Goal: Task Accomplishment & Management: Complete application form

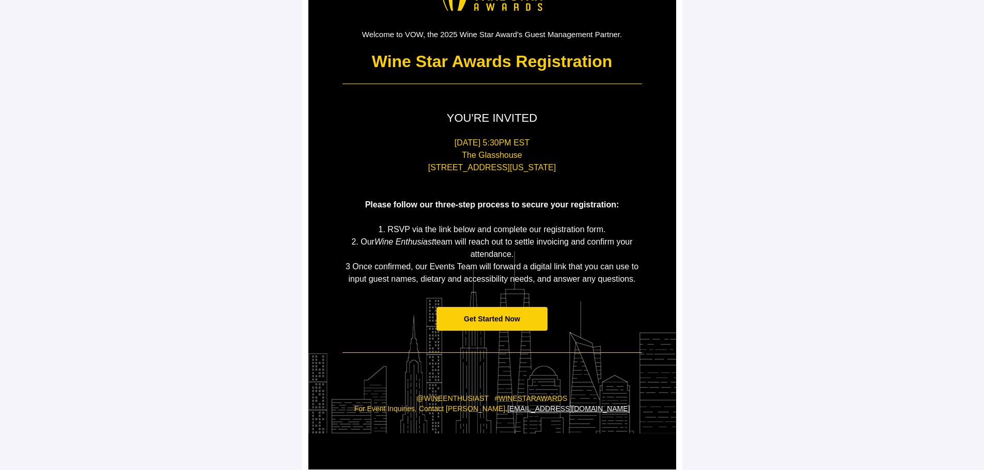
scroll to position [103, 0]
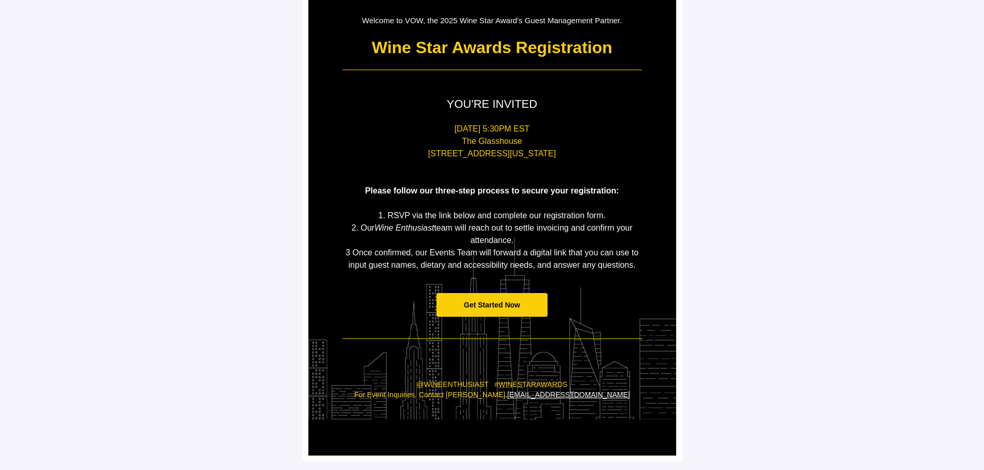
click at [473, 303] on span "Get Started Now" at bounding box center [492, 305] width 56 height 8
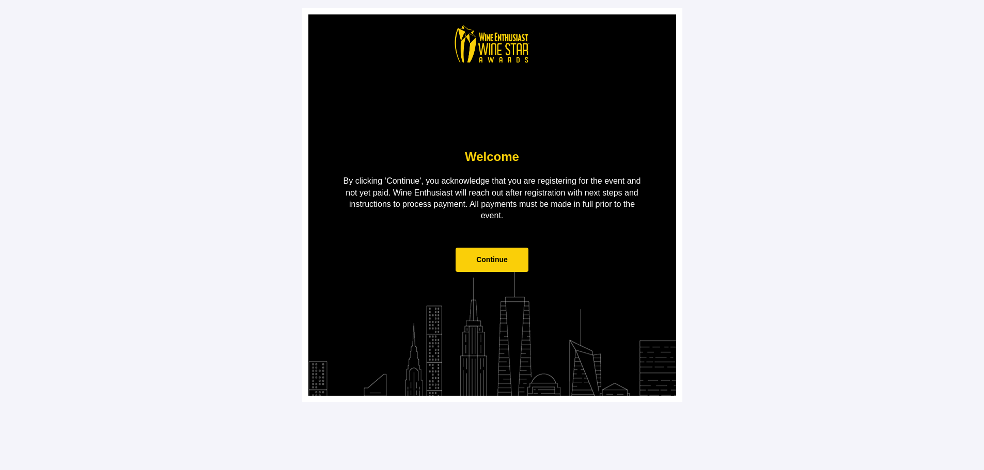
click at [497, 261] on span "Continue" at bounding box center [492, 260] width 32 height 8
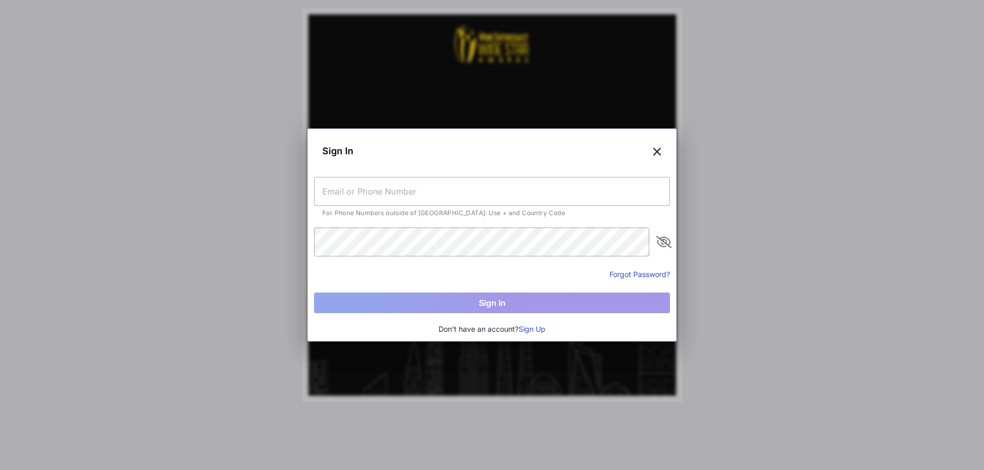
click at [474, 195] on input "text" at bounding box center [492, 191] width 356 height 29
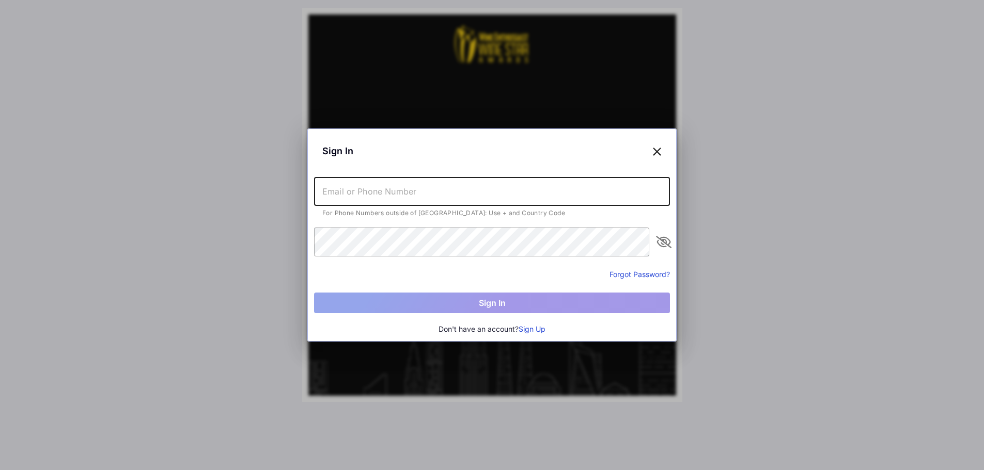
type input "[PERSON_NAME][EMAIL_ADDRESS][DOMAIN_NAME]"
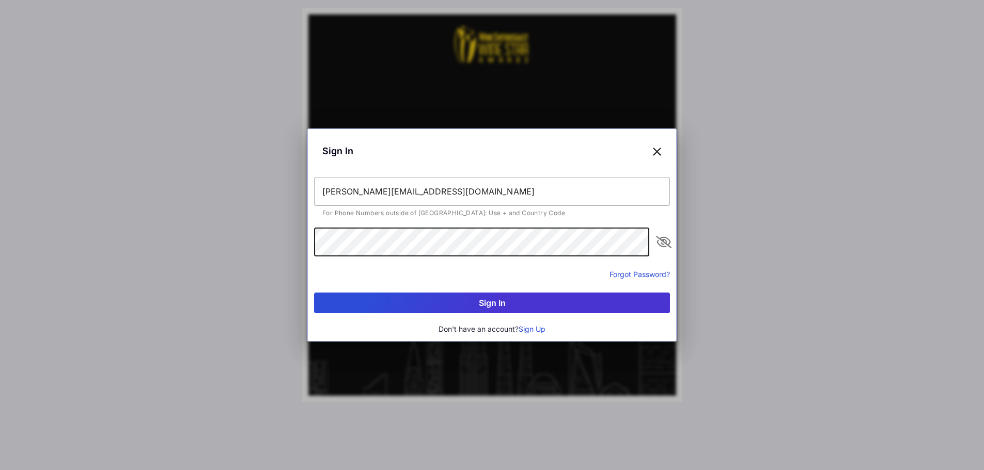
click at [314, 293] on button "Sign In" at bounding box center [492, 303] width 356 height 21
click at [532, 329] on button "Sign Up" at bounding box center [531, 329] width 27 height 11
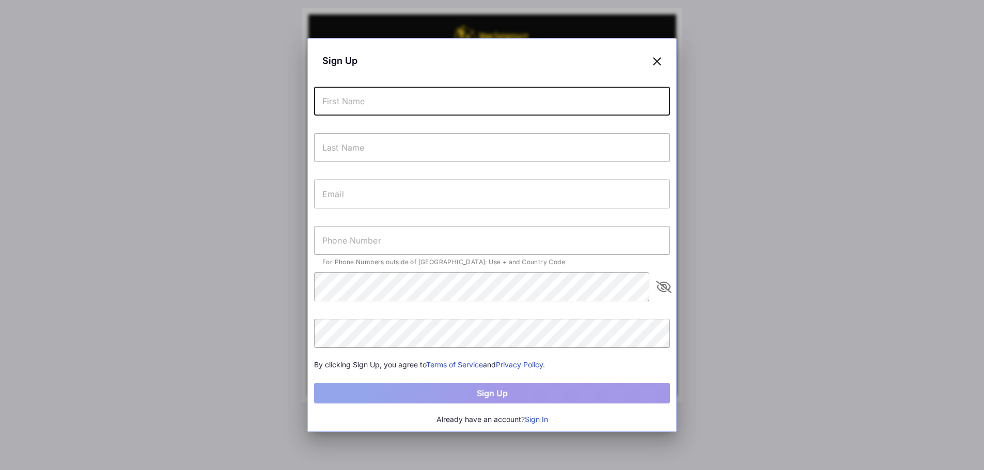
click at [433, 93] on input "text" at bounding box center [492, 101] width 356 height 29
type input "[PERSON_NAME]"
type input "Pista"
type input "[PERSON_NAME][EMAIL_ADDRESS][DOMAIN_NAME]"
type input "[PHONE_NUMBER]"
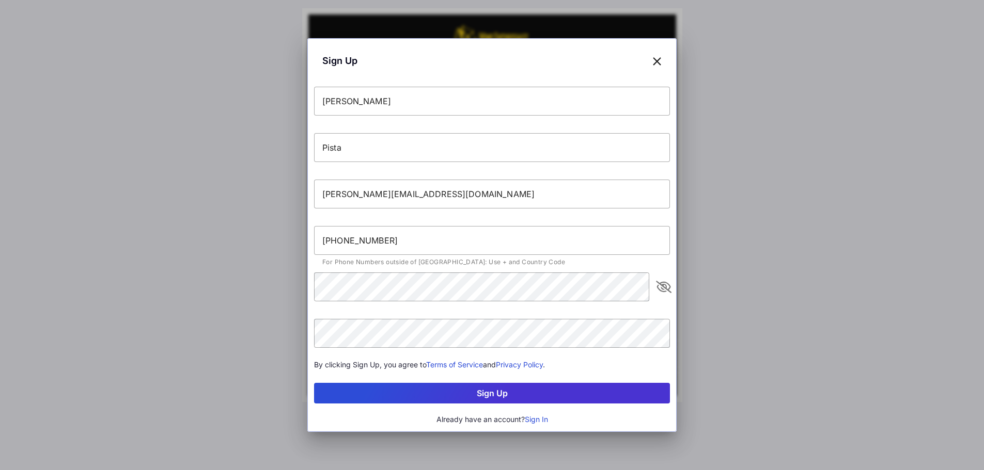
click at [526, 393] on button "Sign Up" at bounding box center [492, 393] width 356 height 21
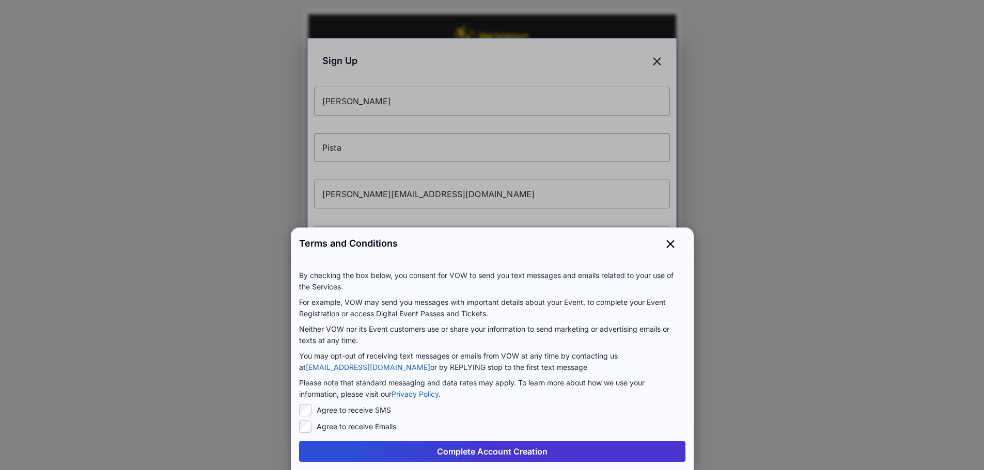
click at [523, 454] on button "Complete Account Creation" at bounding box center [492, 452] width 386 height 21
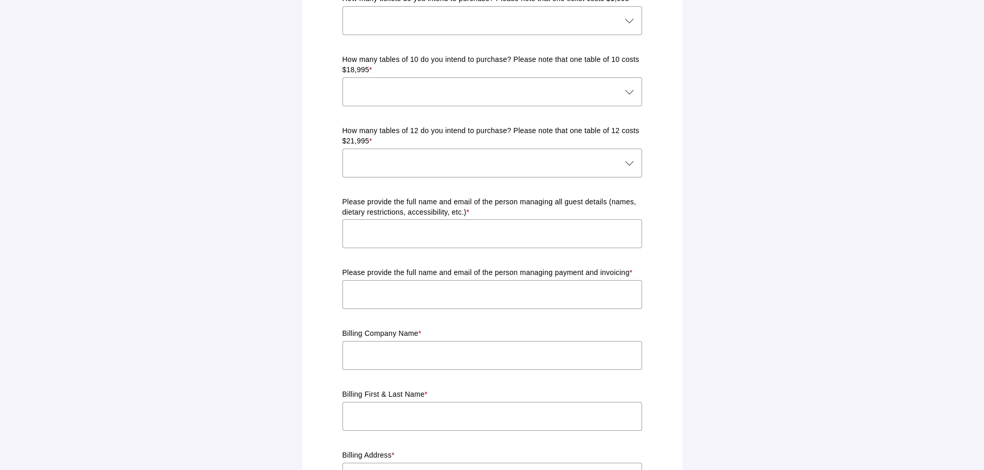
scroll to position [582, 0]
